Goal: Check status: Check status

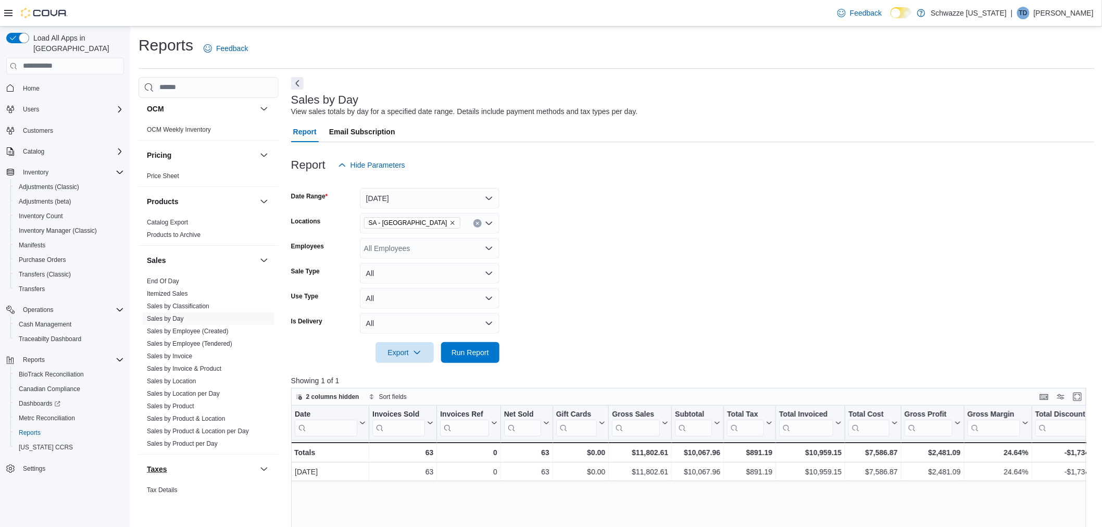
scroll to position [578, 0]
click at [170, 383] on link "Sales by Location" at bounding box center [171, 380] width 49 height 7
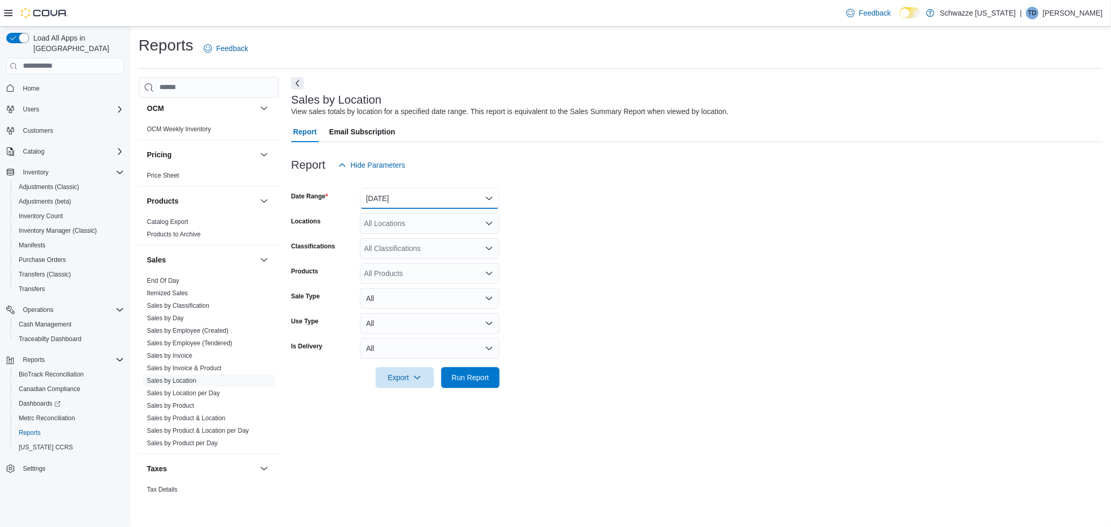
click at [388, 196] on button "[DATE]" at bounding box center [430, 198] width 140 height 21
click at [398, 236] on span "[DATE]" at bounding box center [435, 240] width 119 height 12
click at [400, 225] on div "All Locations" at bounding box center [430, 223] width 140 height 21
type input "**"
click at [434, 243] on div "SA - [GEOGRAPHIC_DATA]" at bounding box center [429, 240] width 127 height 10
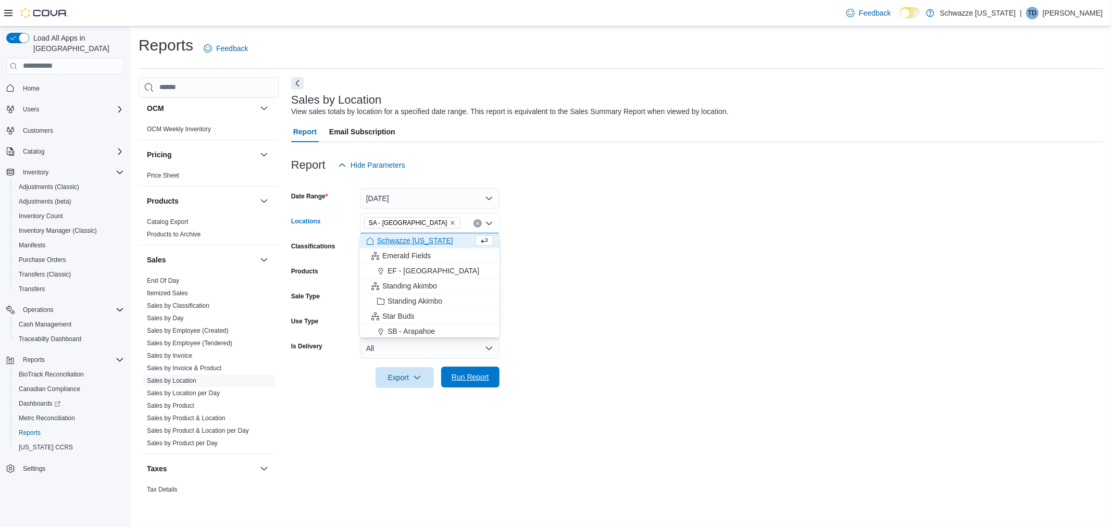
click at [481, 379] on span "Run Report" at bounding box center [469, 377] width 37 height 10
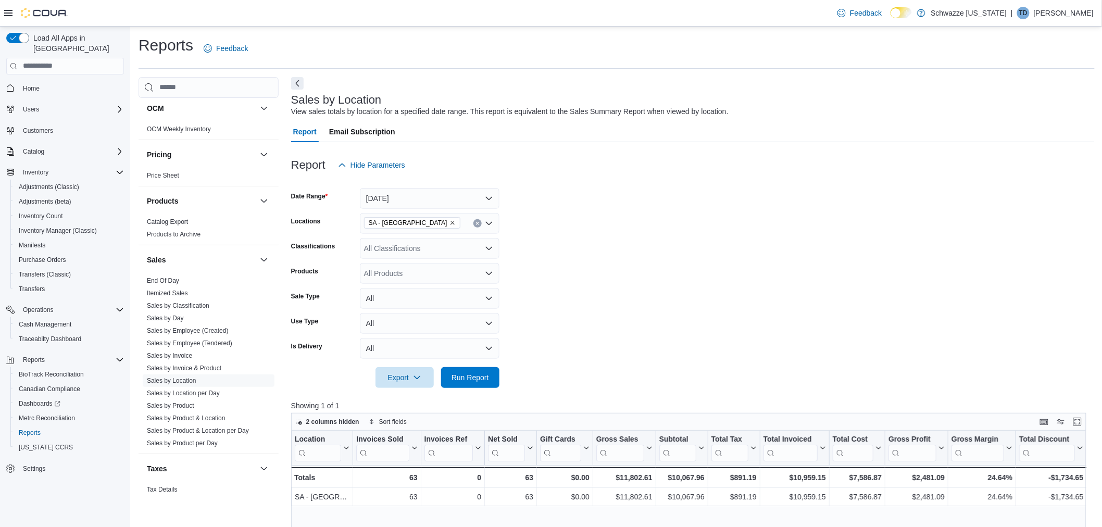
click at [358, 306] on div "Sale Type All" at bounding box center [395, 298] width 208 height 21
click at [465, 380] on span "Run Report" at bounding box center [470, 377] width 46 height 21
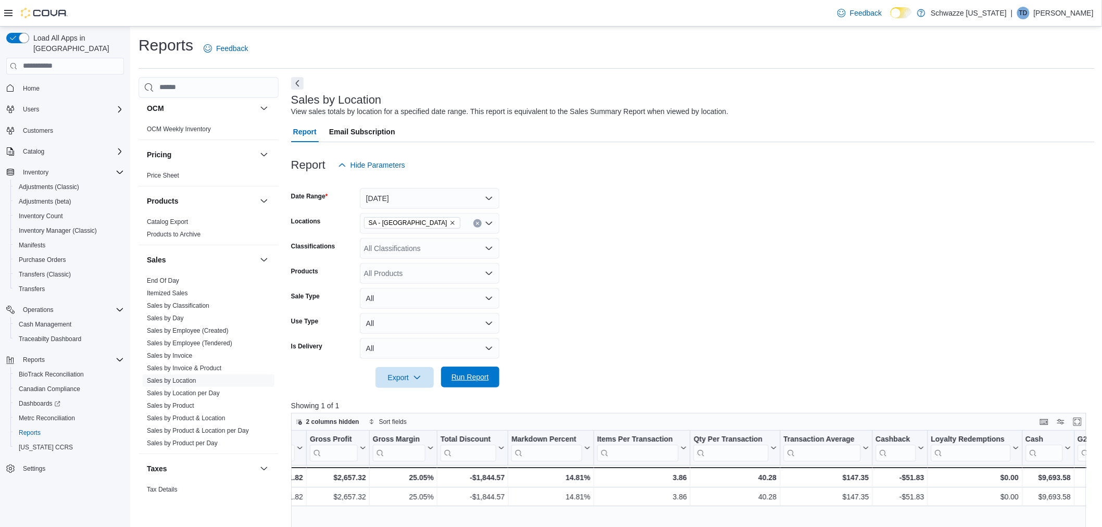
click at [470, 384] on span "Run Report" at bounding box center [470, 377] width 46 height 21
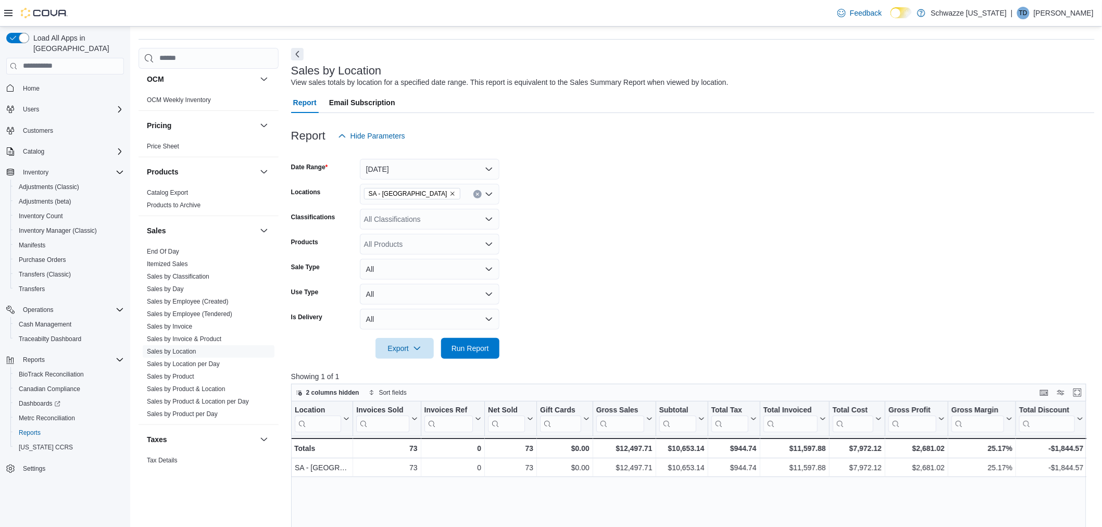
scroll to position [58, 0]
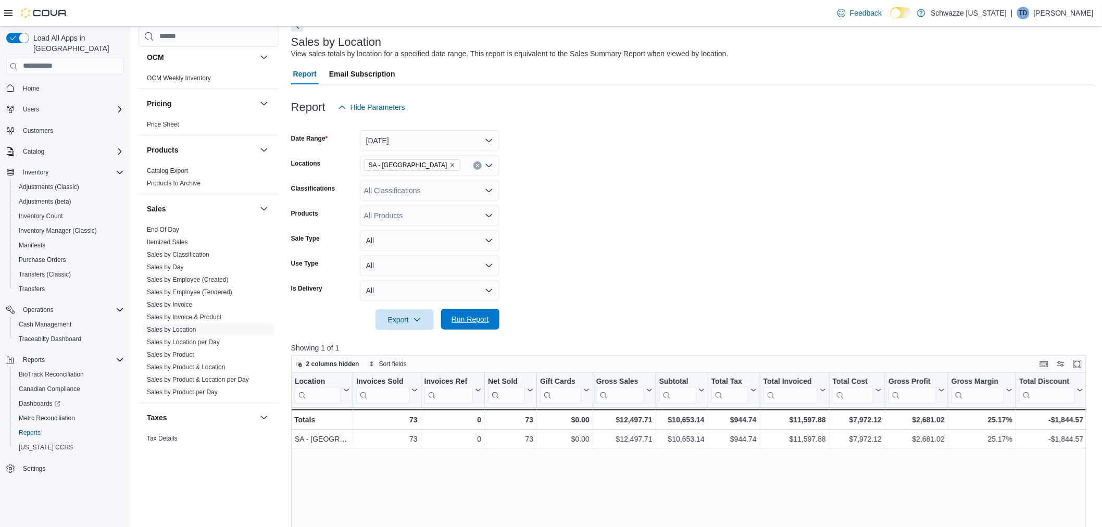
click at [481, 321] on span "Run Report" at bounding box center [469, 319] width 37 height 10
click at [81, 523] on div "Load All Apps in New Hub Home Users Customers Catalog Inventory Adjustments (Cl…" at bounding box center [65, 280] width 130 height 506
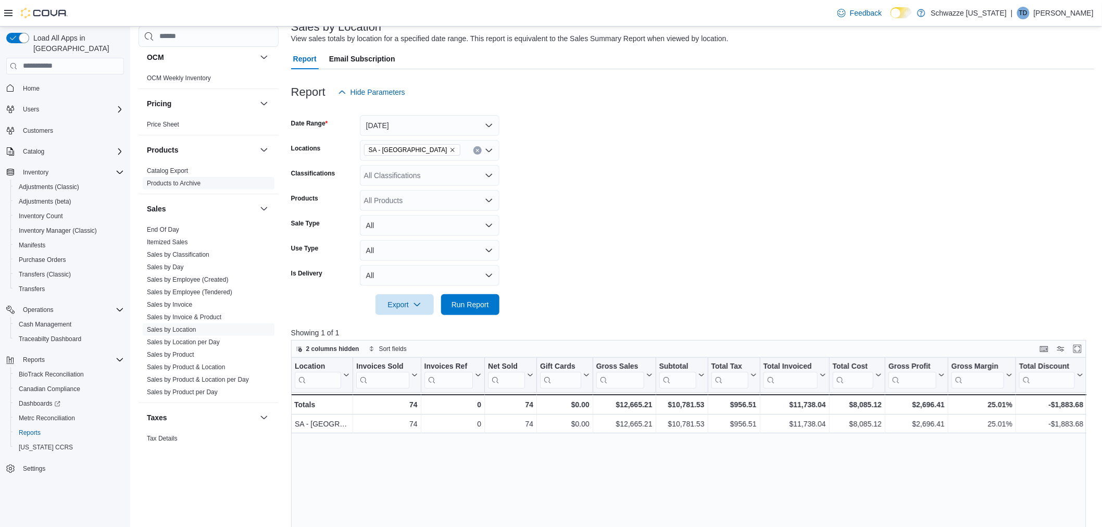
scroll to position [0, 0]
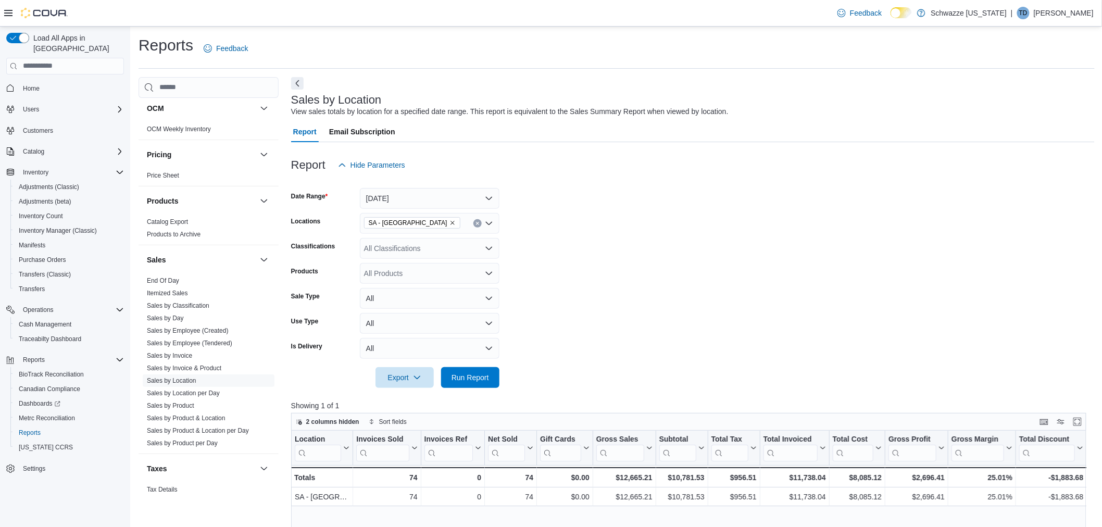
click at [474, 363] on div at bounding box center [692, 363] width 803 height 8
click at [490, 375] on span "Run Report" at bounding box center [470, 377] width 46 height 21
